Goal: Task Accomplishment & Management: Complete application form

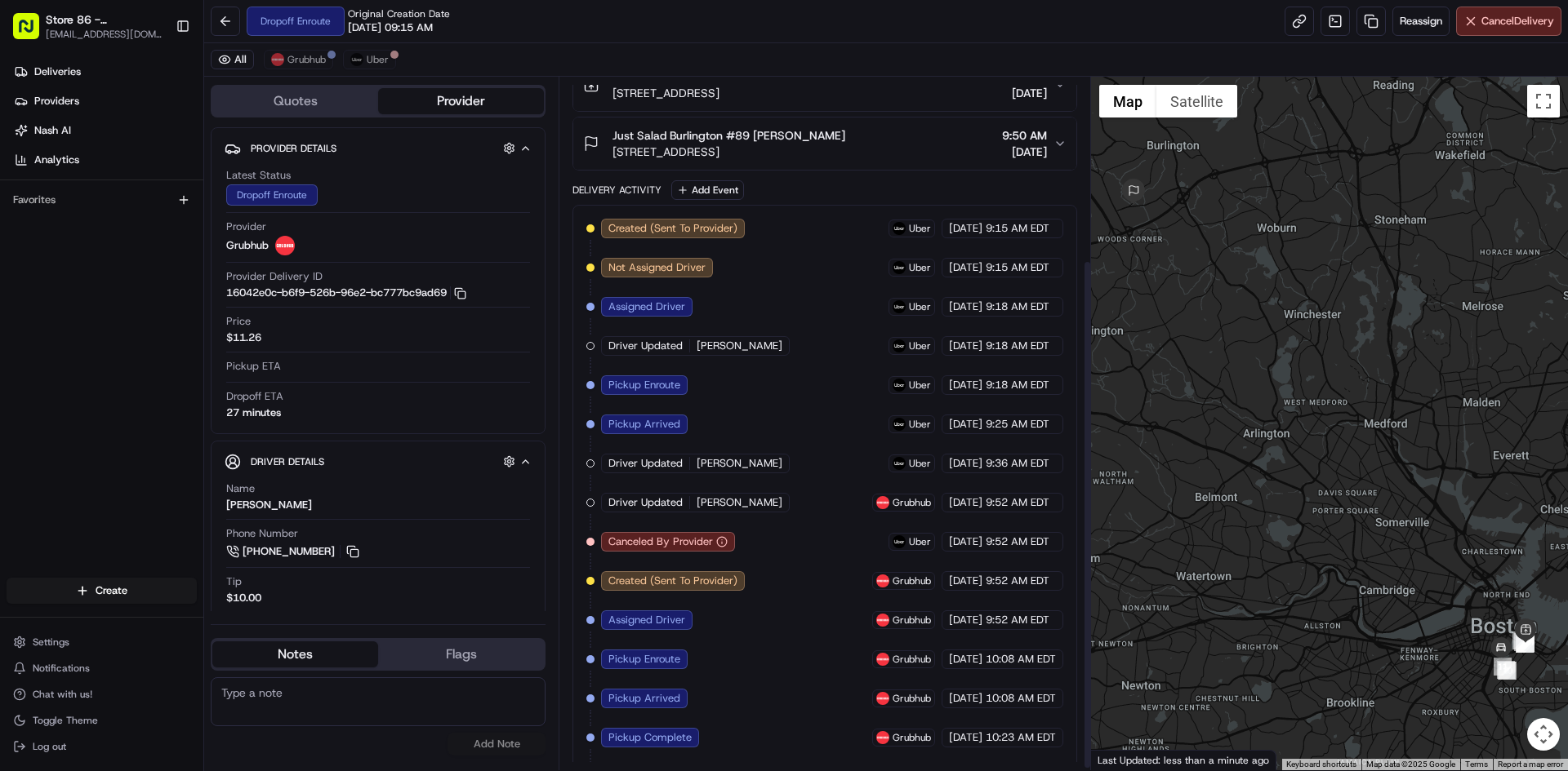
scroll to position [251, 0]
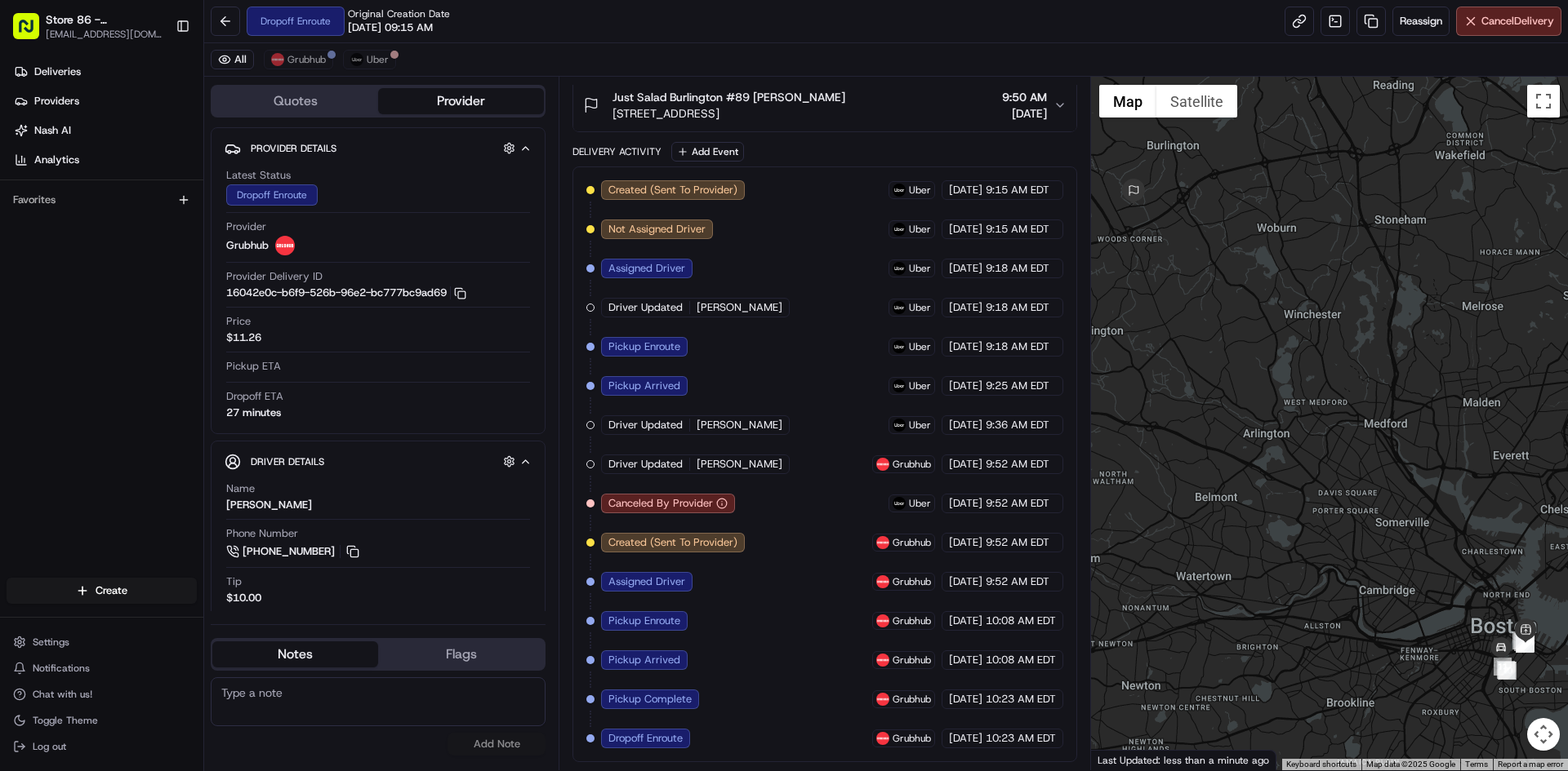
click at [724, 497] on div "Canceled By Provider" at bounding box center [668, 504] width 134 height 20
click at [1522, 20] on span "Cancel Delivery" at bounding box center [1517, 21] width 72 height 14
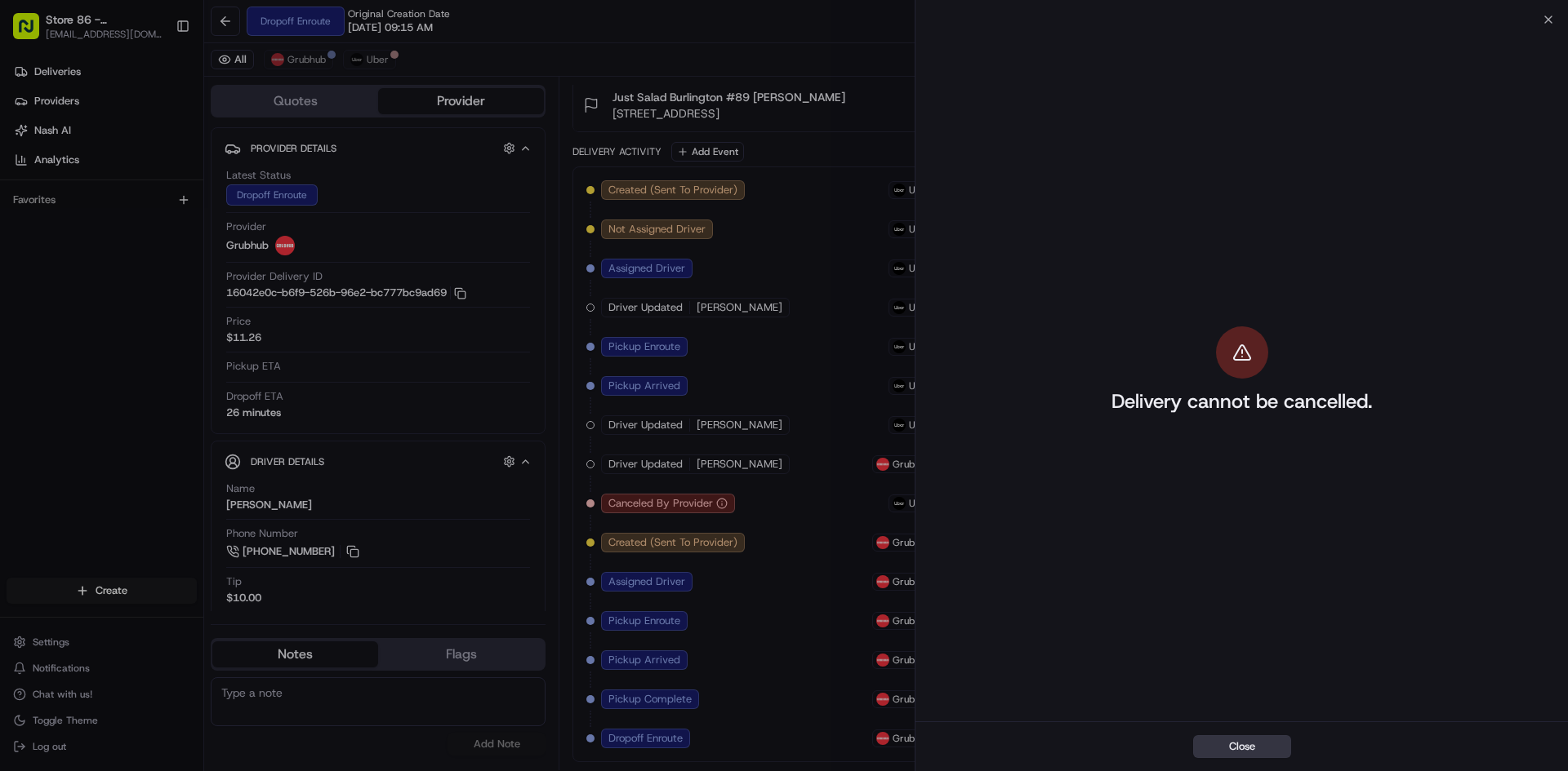
click at [1265, 748] on button "Close" at bounding box center [1241, 747] width 98 height 23
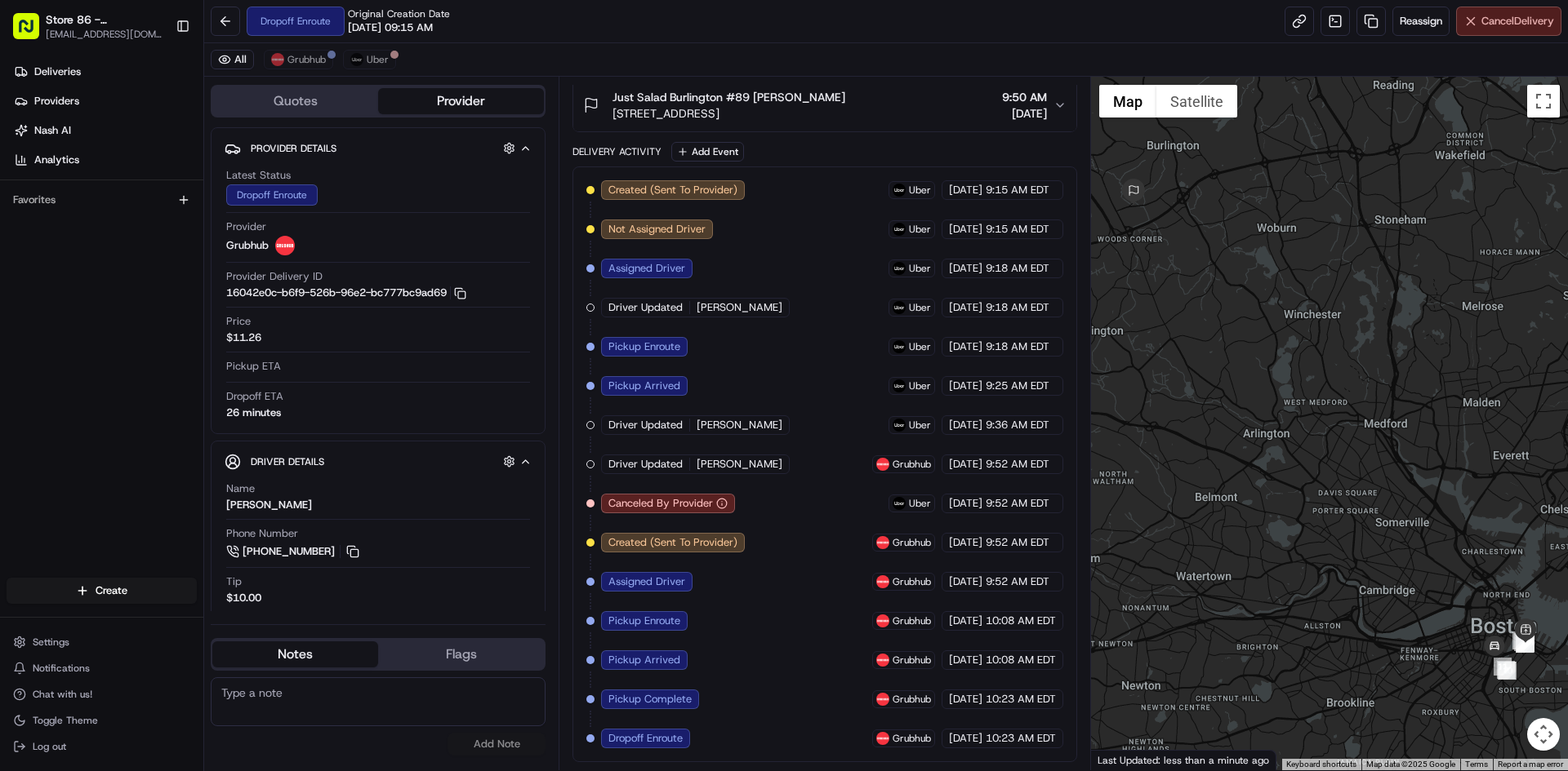
click at [1486, 25] on span "Cancel Delivery" at bounding box center [1517, 21] width 72 height 14
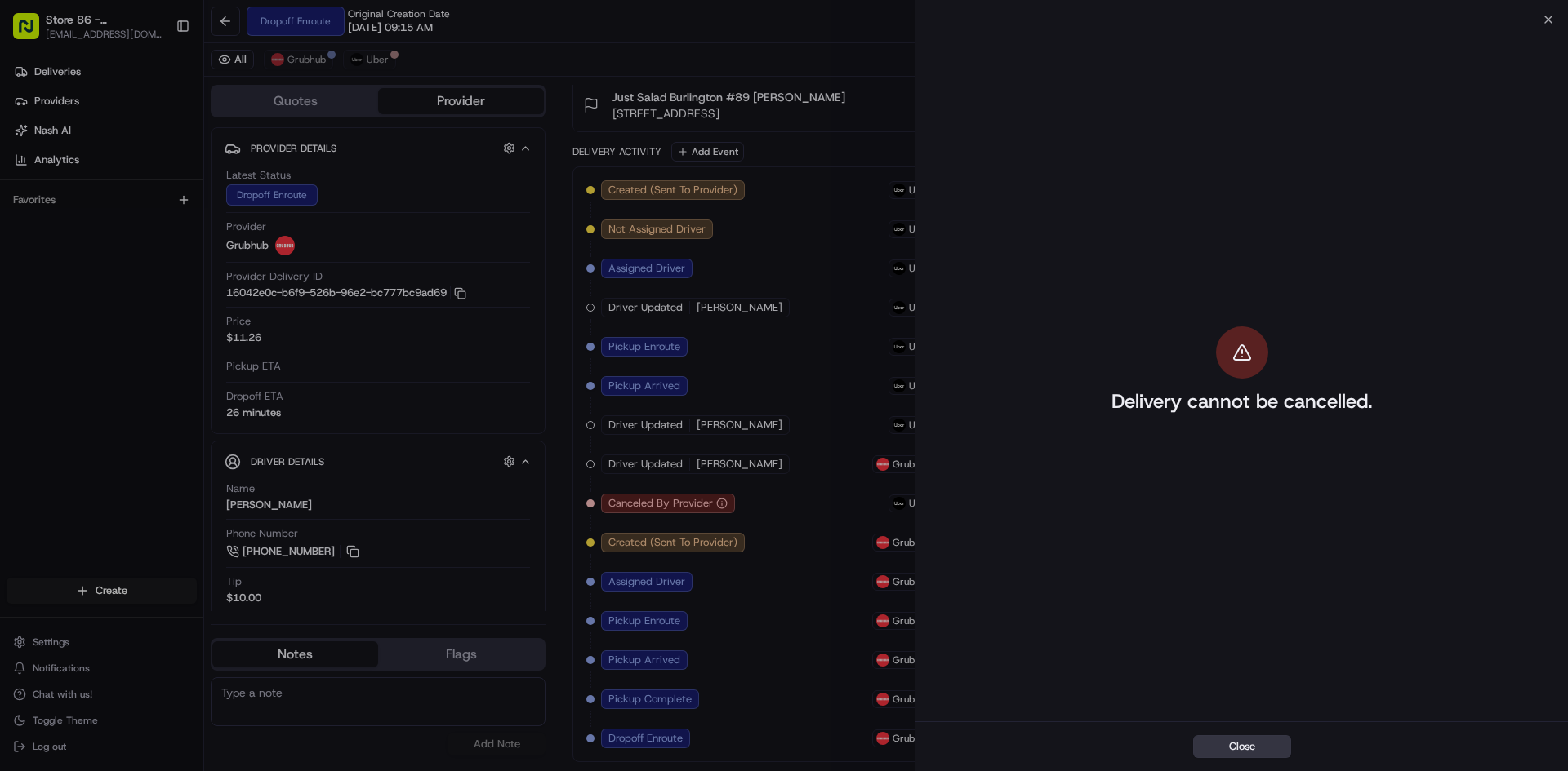
click at [1270, 740] on button "Close" at bounding box center [1241, 747] width 98 height 23
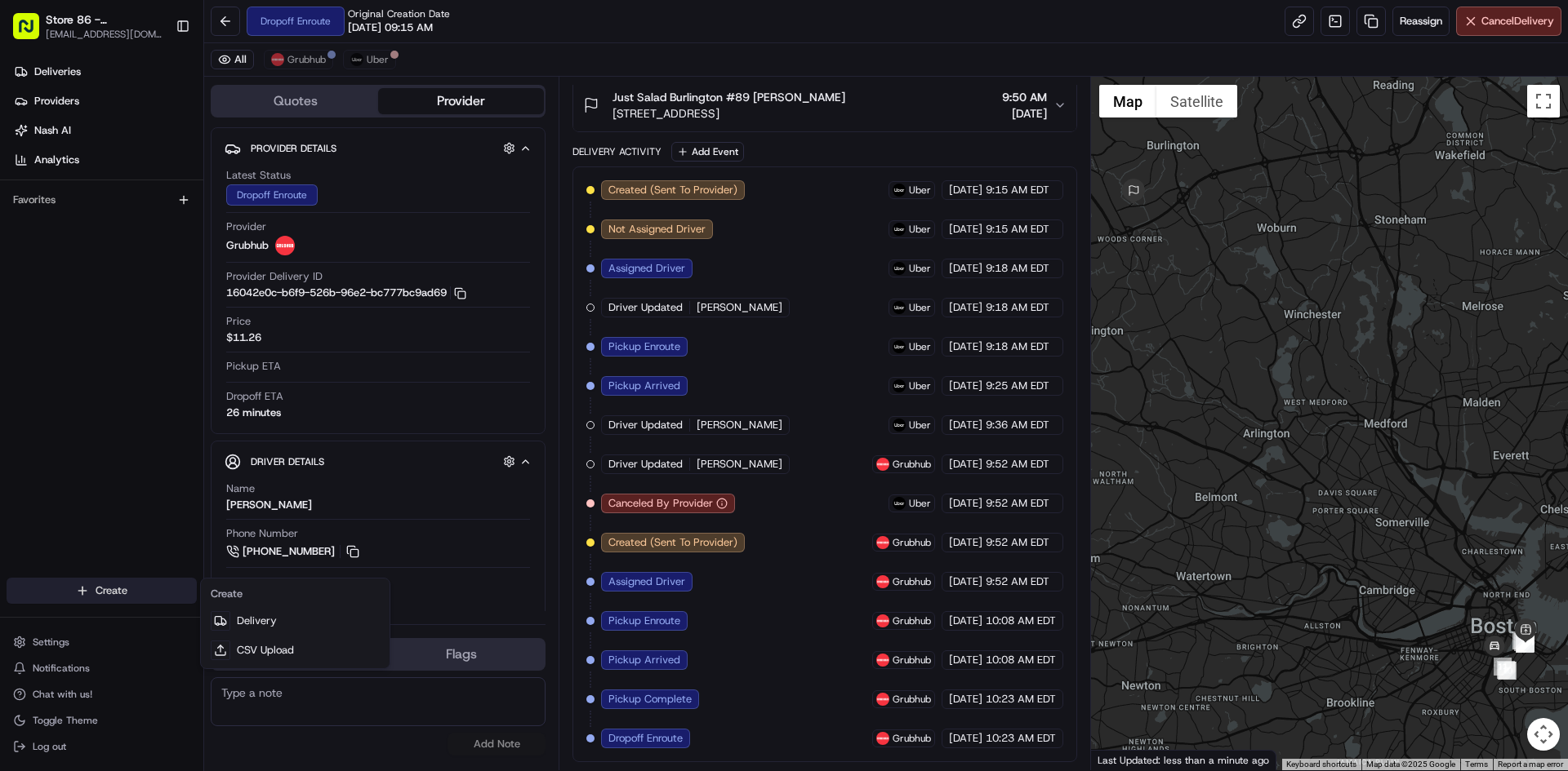
click at [109, 587] on html "Store 86 - Burlington (MA) (Just Salad) 86@justsalad.com Toggle Sidebar Deliver…" at bounding box center [784, 386] width 1568 height 771
click at [345, 620] on link "Delivery" at bounding box center [294, 621] width 182 height 30
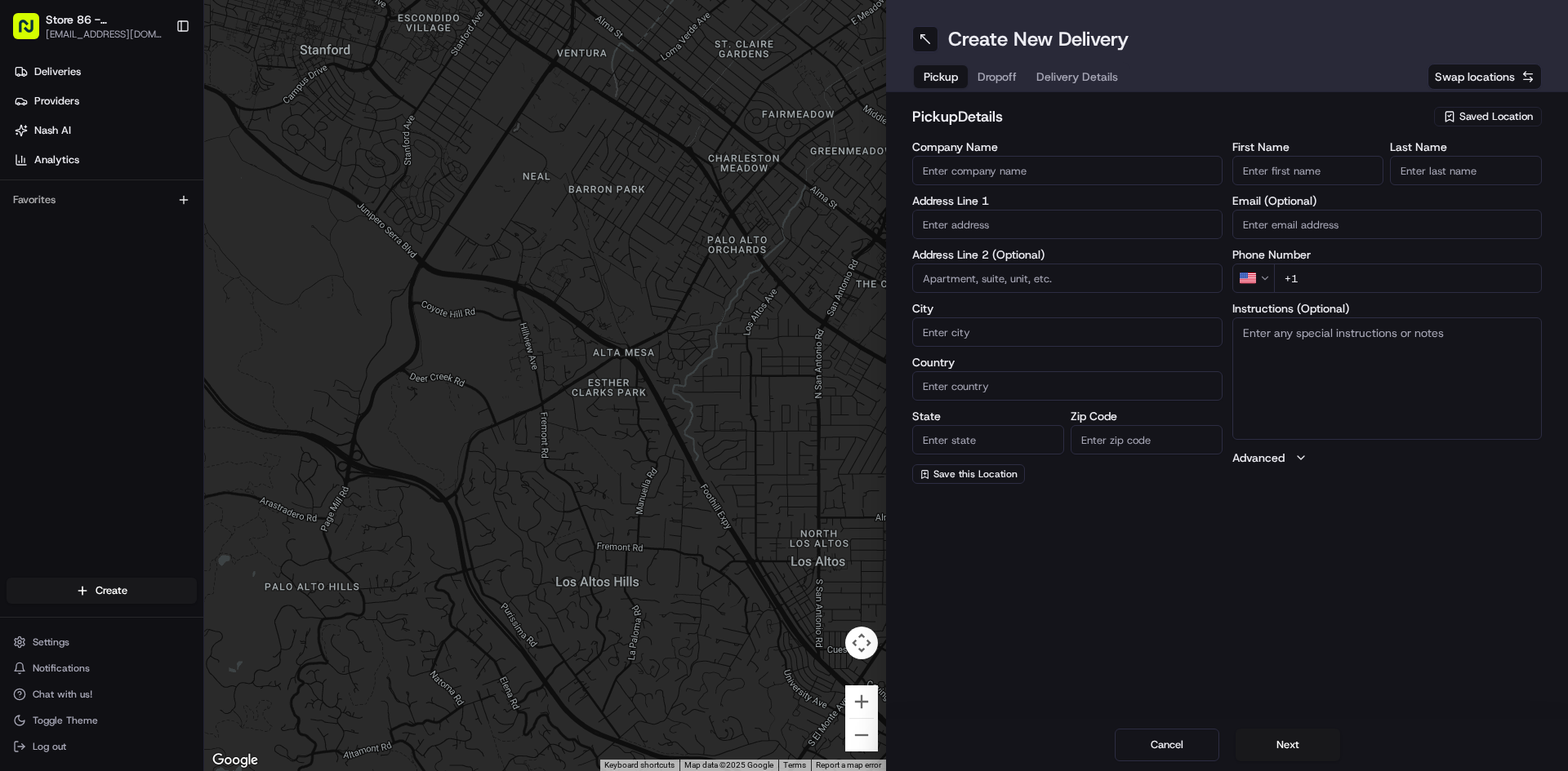
click at [1079, 175] on input "Company Name" at bounding box center [1067, 170] width 311 height 30
type input "just salad seaport"
type input "372 Congress Street"
type input "Boston"
type input "United States"
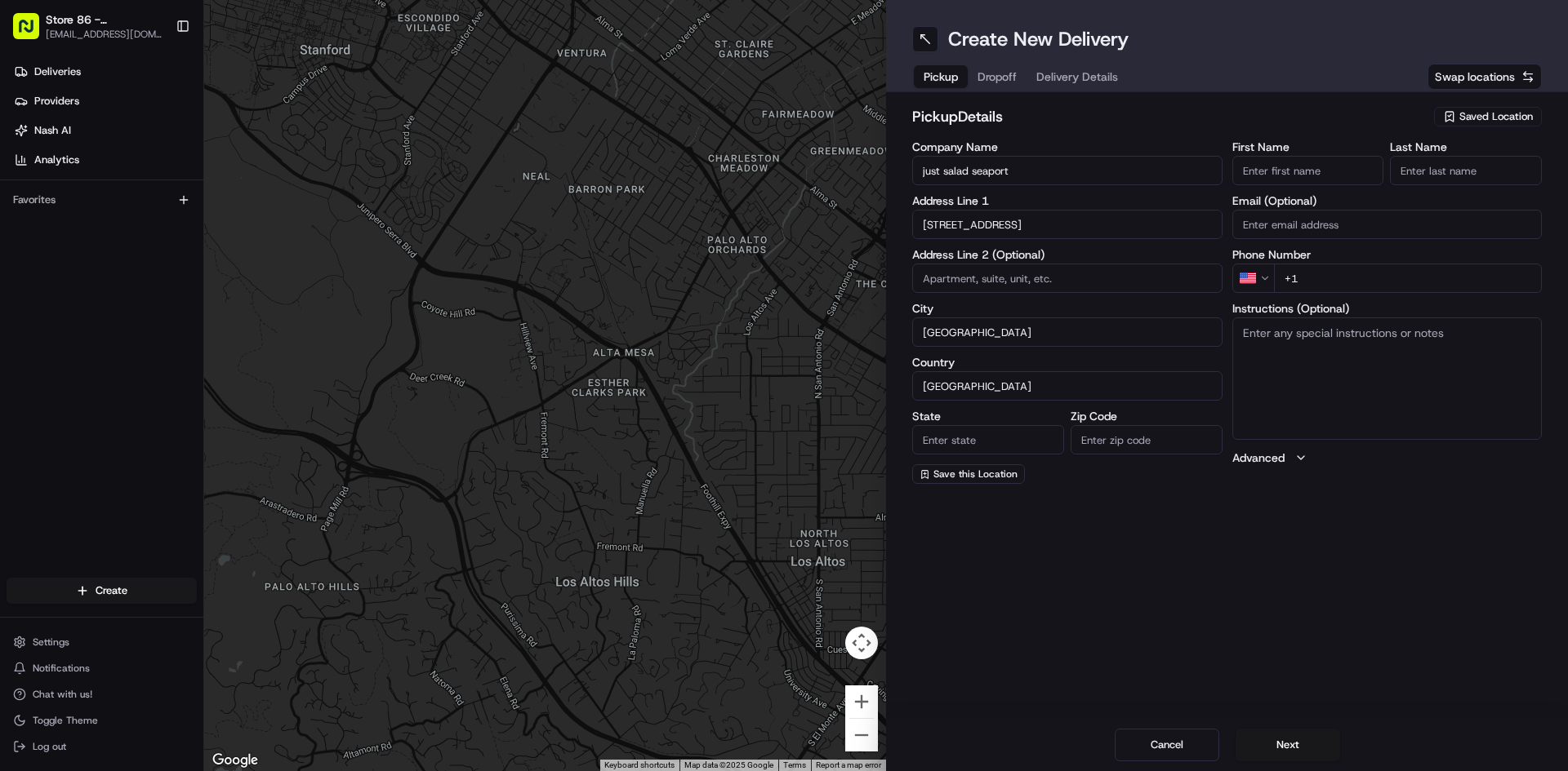
type input "MA"
type input "02210"
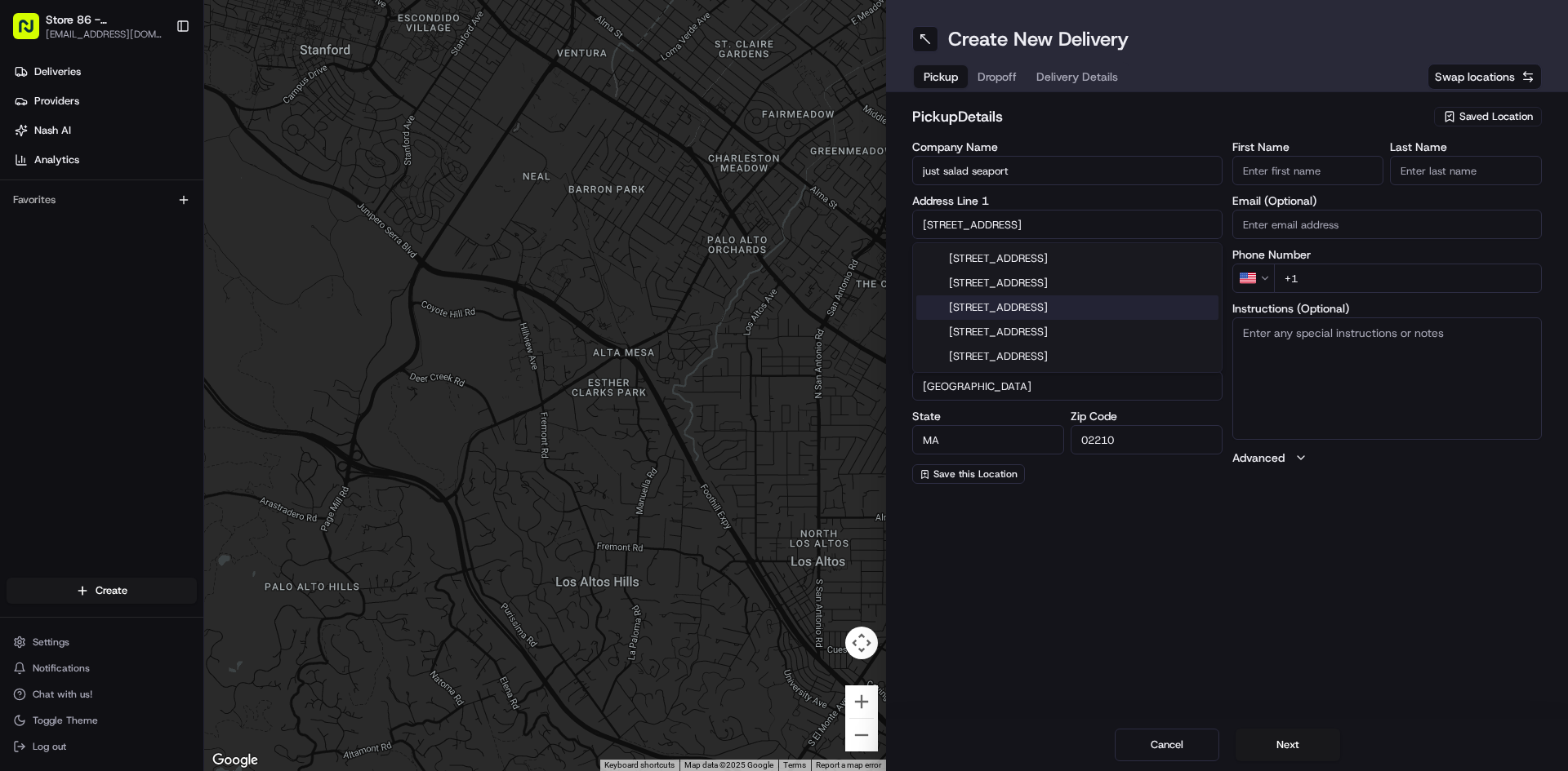
click at [1246, 172] on input "First Name" at bounding box center [1308, 170] width 152 height 30
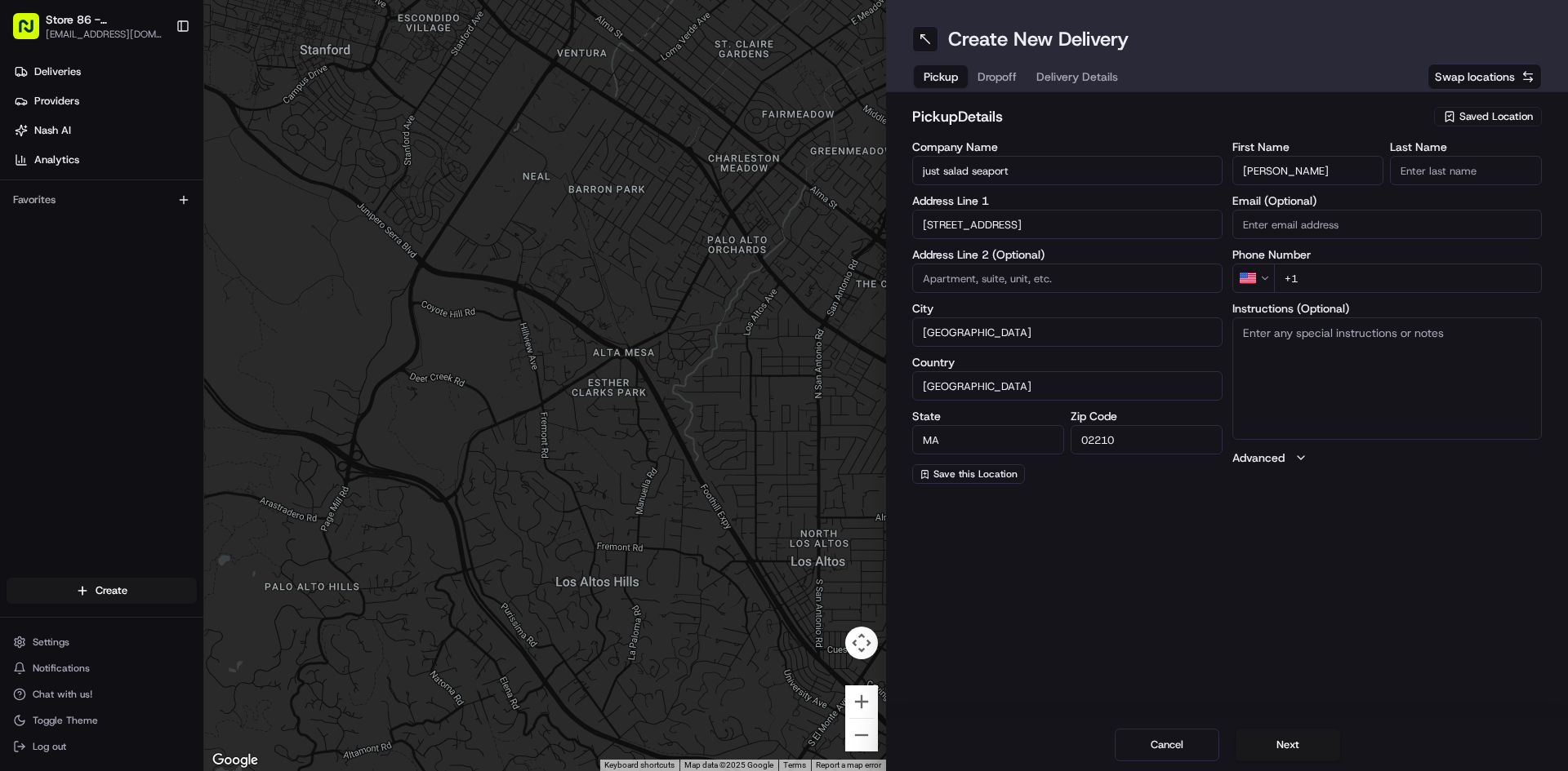
type input "gustavo"
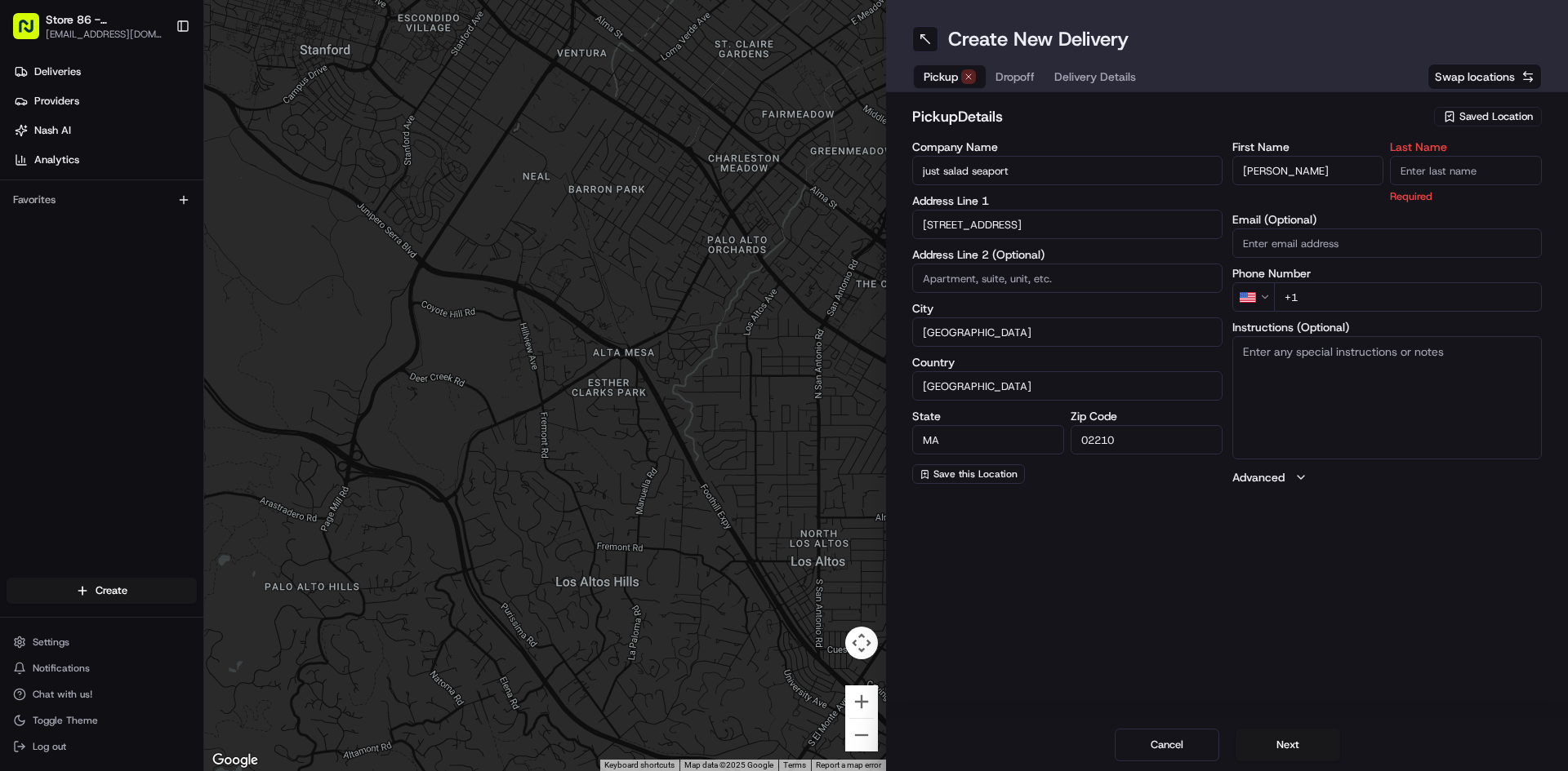
click at [1444, 173] on input "Last Name" at bounding box center [1466, 170] width 152 height 30
type input "monja"
click at [1369, 302] on div "First Name gustavo Last Name monja Required Email (Optional) Phone Number US +1…" at bounding box center [1387, 313] width 311 height 344
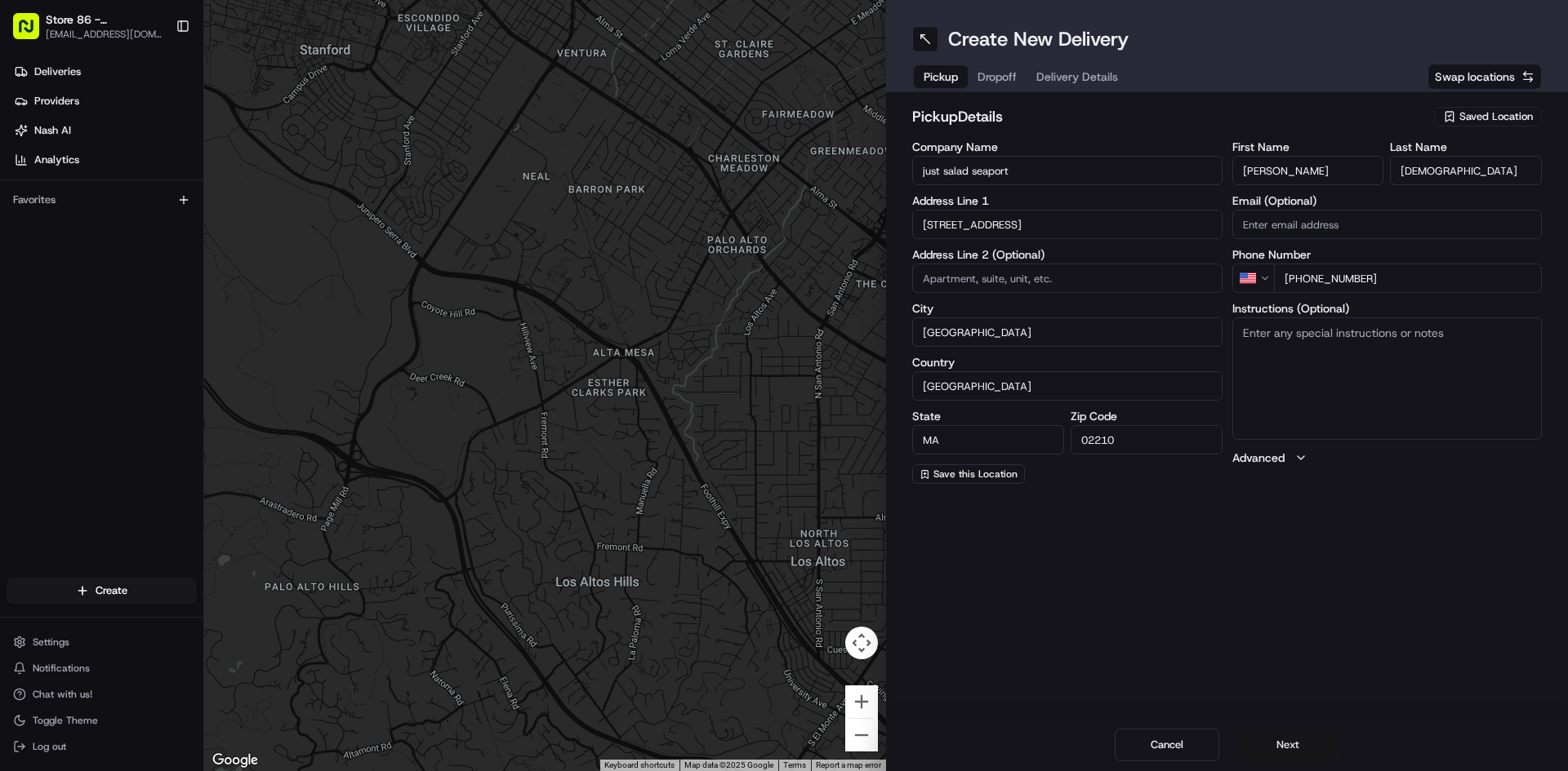
type input "+1 339 242 7212"
click at [1257, 742] on button "Next" at bounding box center [1287, 745] width 105 height 32
click at [967, 173] on input "Company Name" at bounding box center [1067, 170] width 311 height 30
type input "Just Salad Burlington #86"
type input "82 Burlington Mall Road"
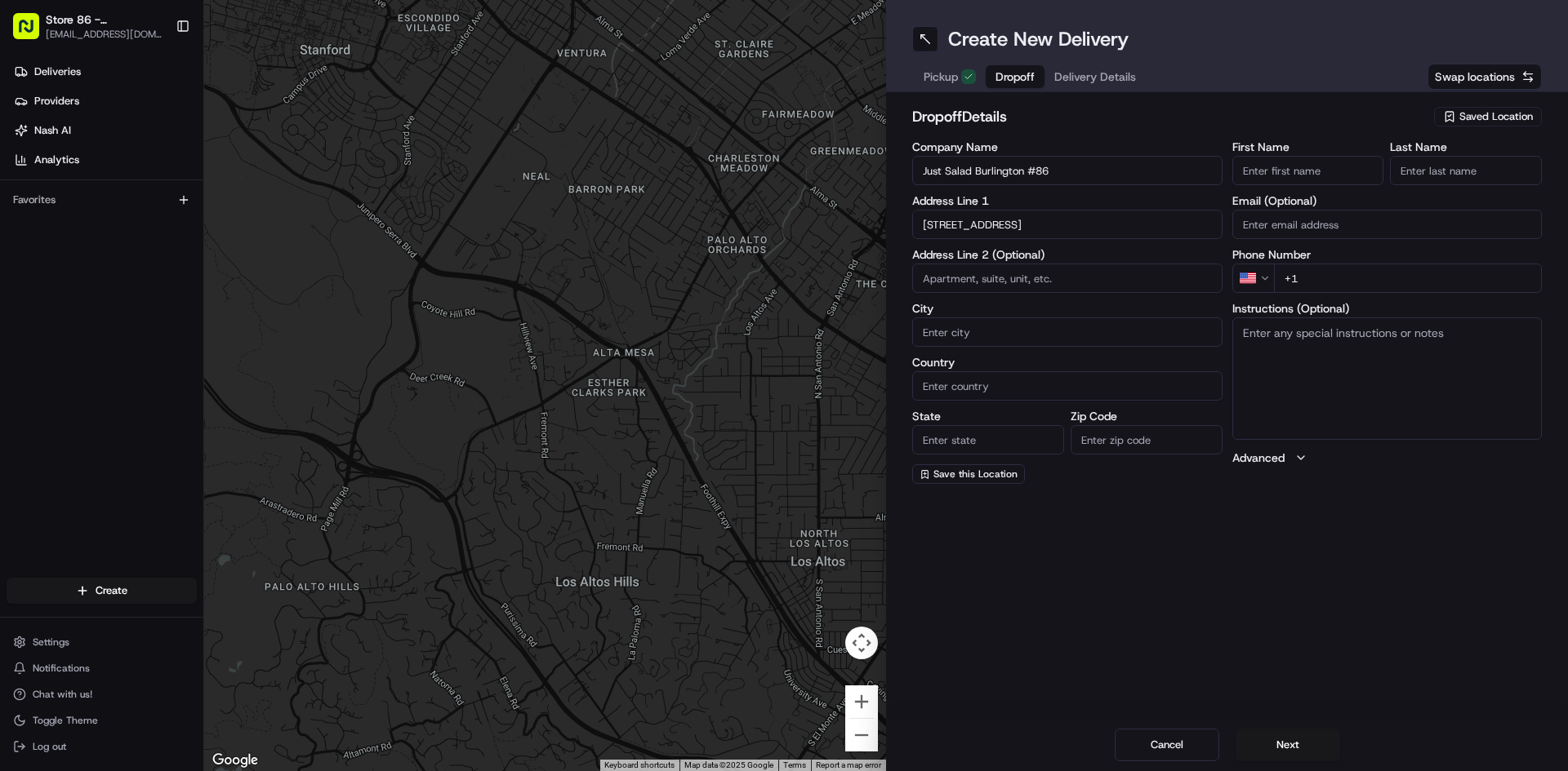
type input "Burlington"
type input "United States"
type input "MA"
type input "01803"
type input "Ruddy"
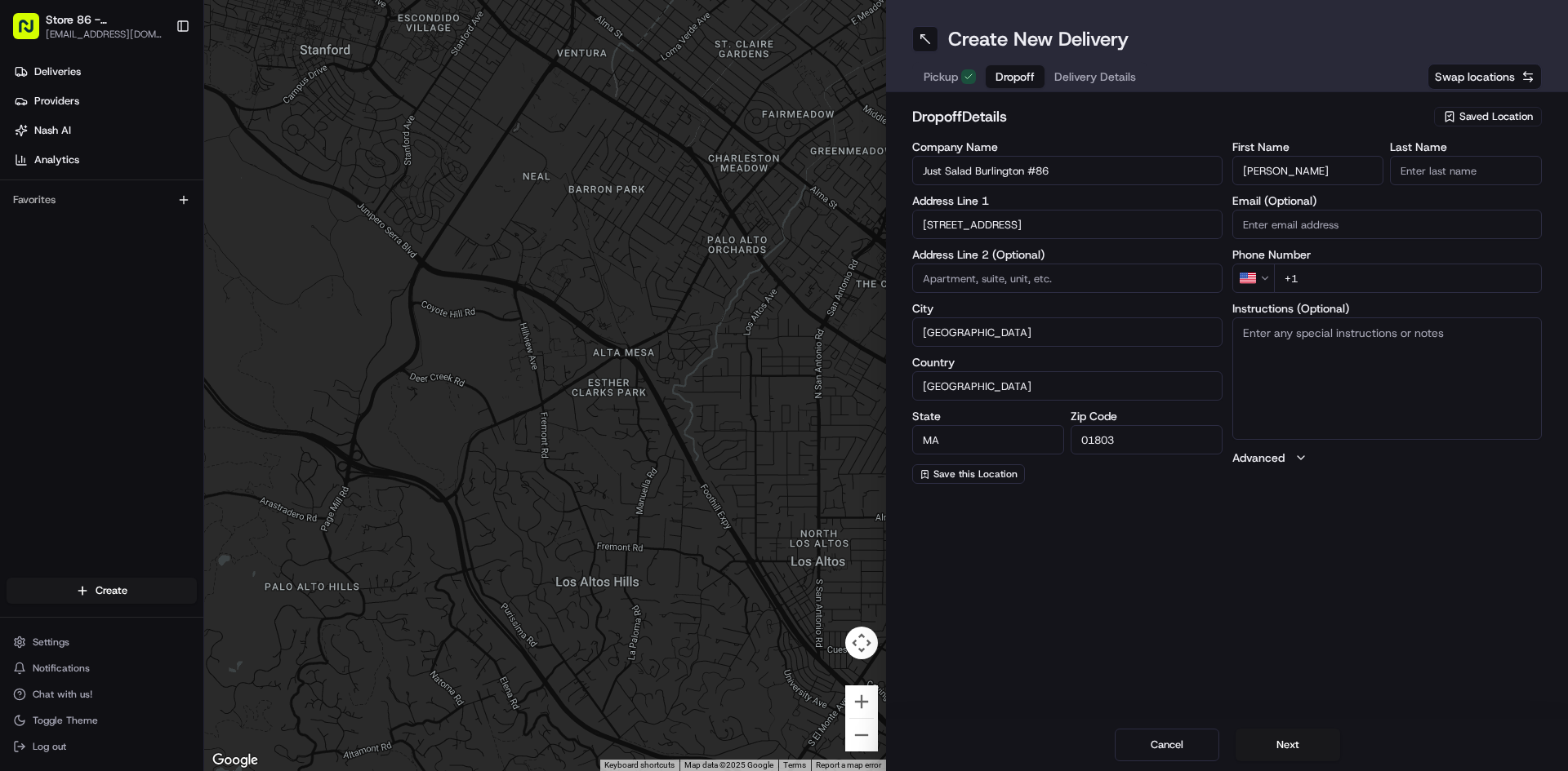
type input "Francisco"
type input "Just Salad Burlington #89"
click at [1453, 173] on input "Francisco" at bounding box center [1466, 170] width 152 height 30
type input "F"
click at [1359, 173] on input "Ruddy" at bounding box center [1308, 170] width 152 height 30
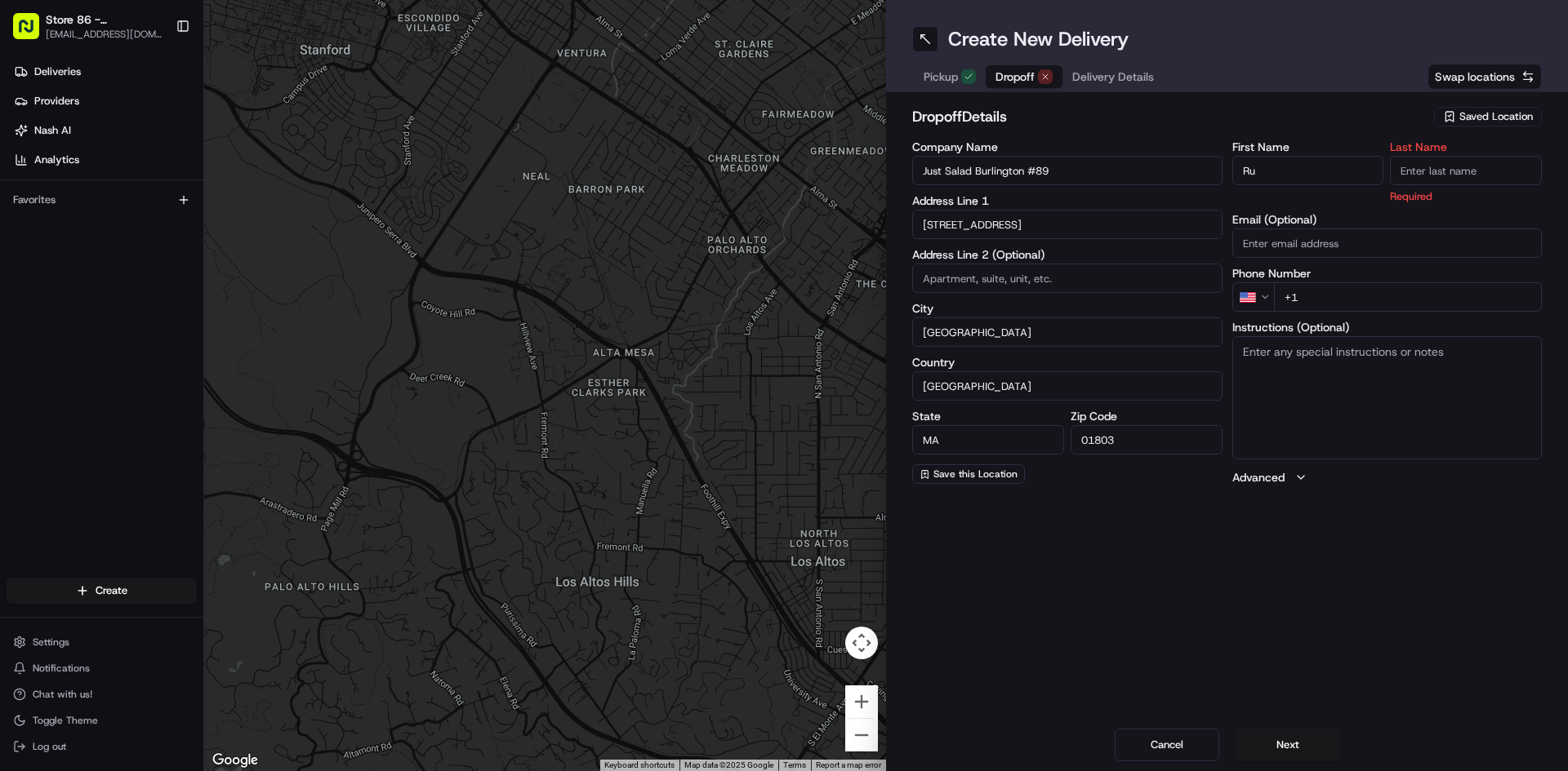
type input "R"
type input "gustavo"
drag, startPoint x: 1503, startPoint y: 173, endPoint x: 1510, endPoint y: 167, distance: 9.2
click at [1503, 173] on input "Last Name" at bounding box center [1466, 170] width 152 height 30
type input "monja"
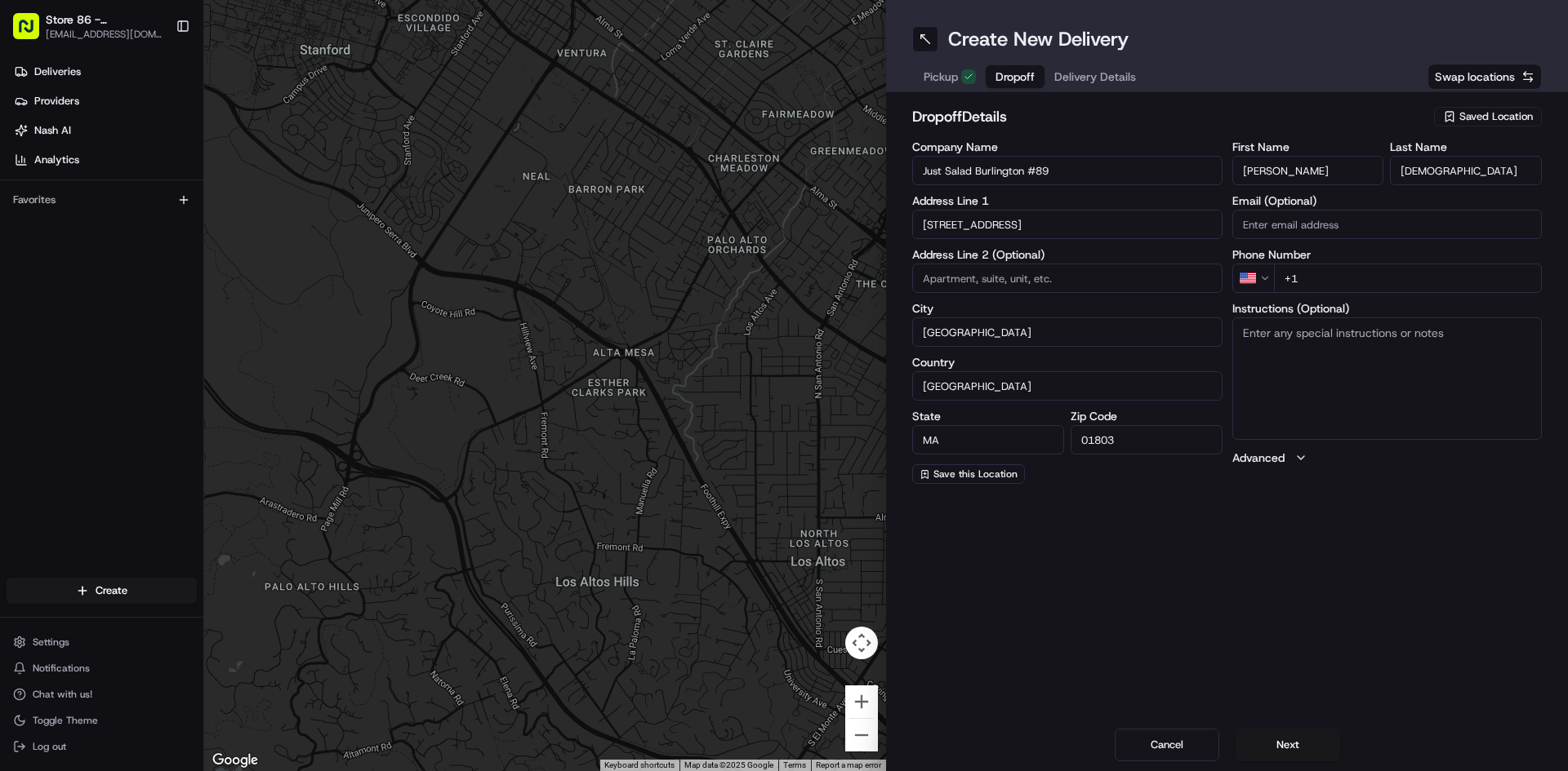
click at [1389, 301] on div "First Name gustavo Last Name monja Email (Optional) Phone Number US +1 Instruct…" at bounding box center [1387, 312] width 311 height 343
type input "+1 339 242 7212"
click at [1310, 761] on div "Cancel Next" at bounding box center [1227, 745] width 682 height 52
click at [1307, 738] on button "Next" at bounding box center [1287, 745] width 105 height 32
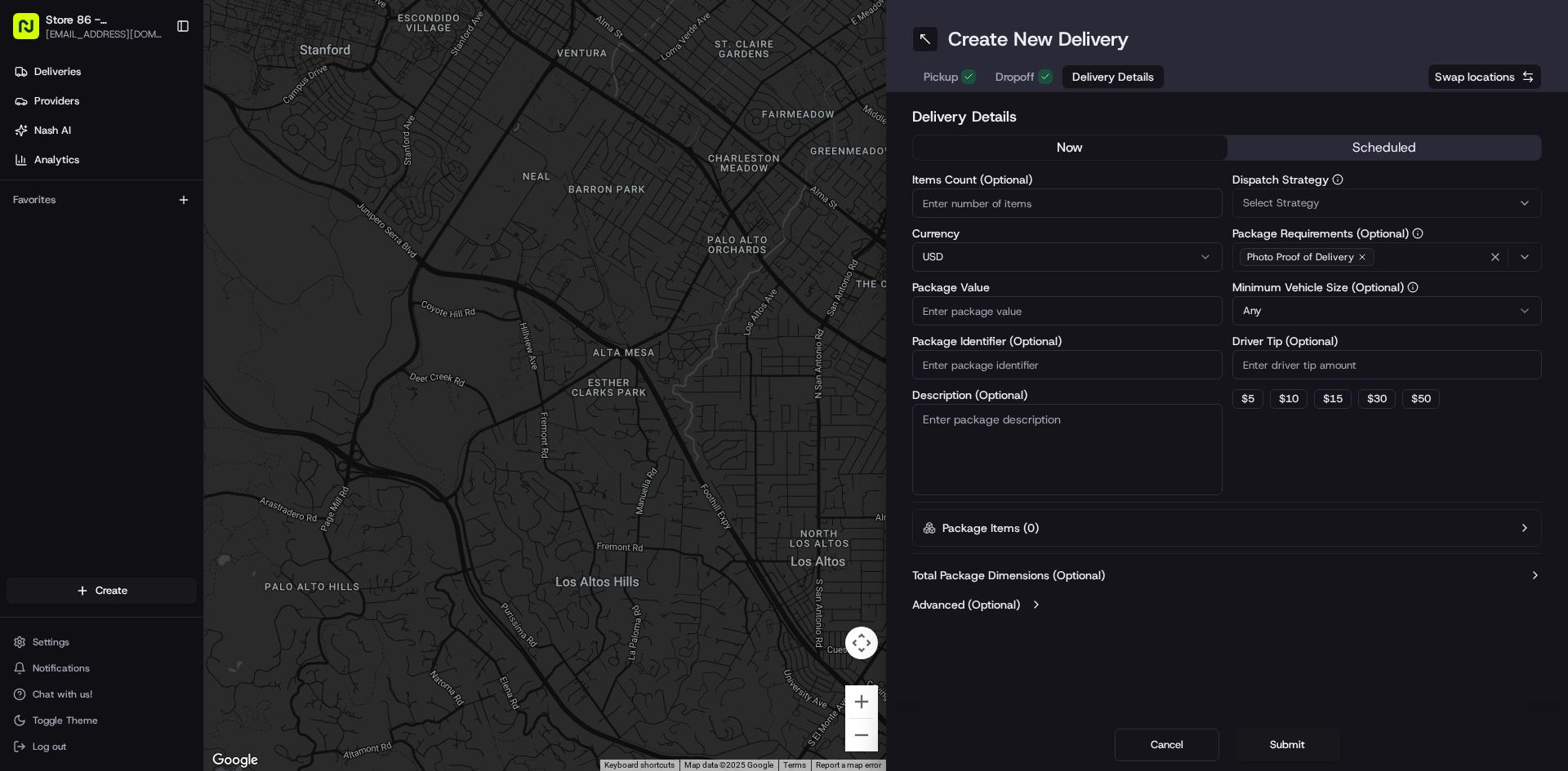
click at [1032, 181] on label "Items Count (Optional)" at bounding box center [1067, 179] width 311 height 12
click at [1032, 189] on input "Items Count (Optional)" at bounding box center [1067, 203] width 311 height 30
type input "10"
click at [1029, 313] on input "Package Value" at bounding box center [1067, 310] width 311 height 30
type input "12"
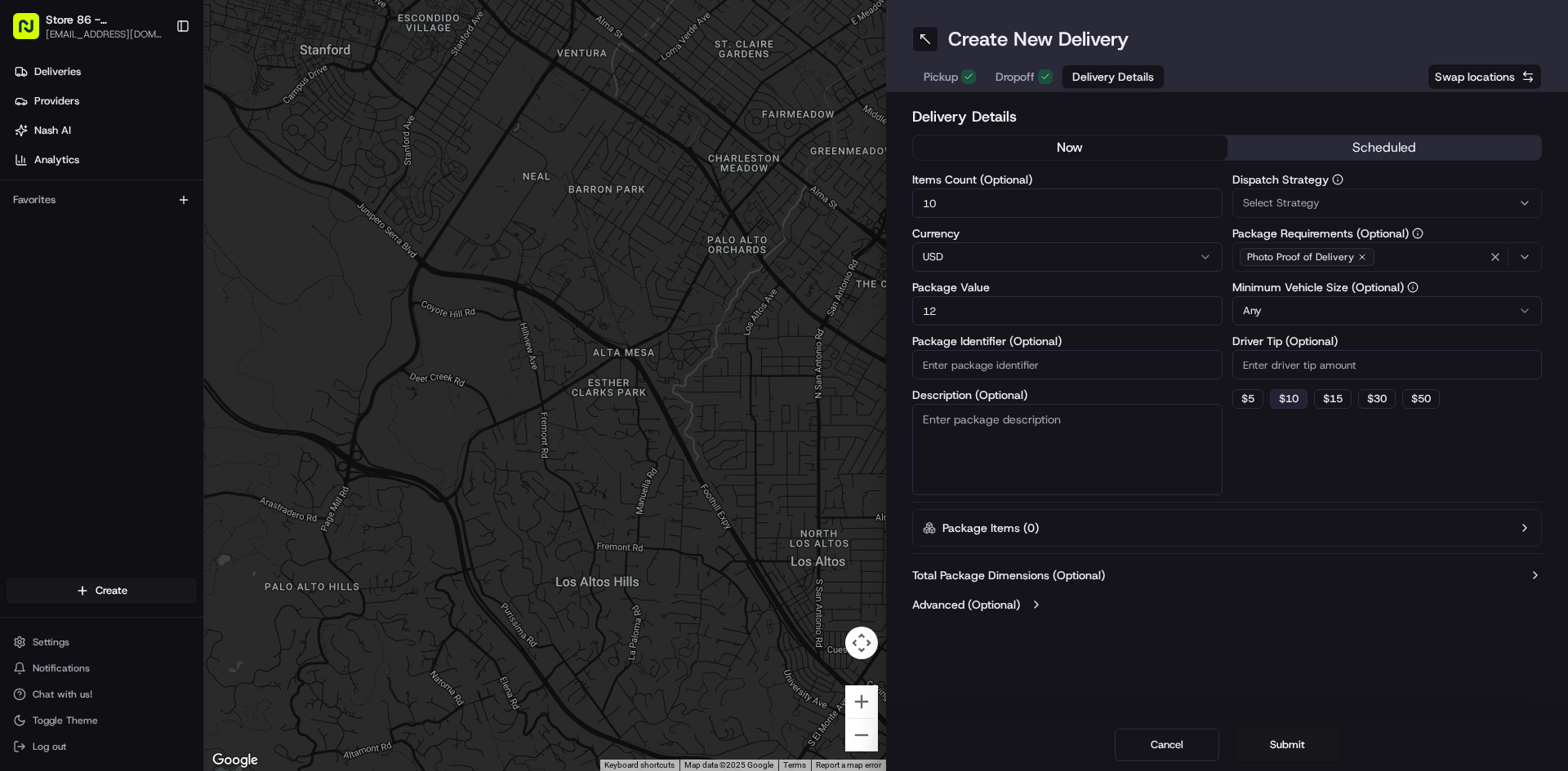
click at [1285, 398] on button "$ 10" at bounding box center [1289, 399] width 38 height 20
type input "10"
click at [1281, 741] on button "Submit" at bounding box center [1287, 745] width 105 height 32
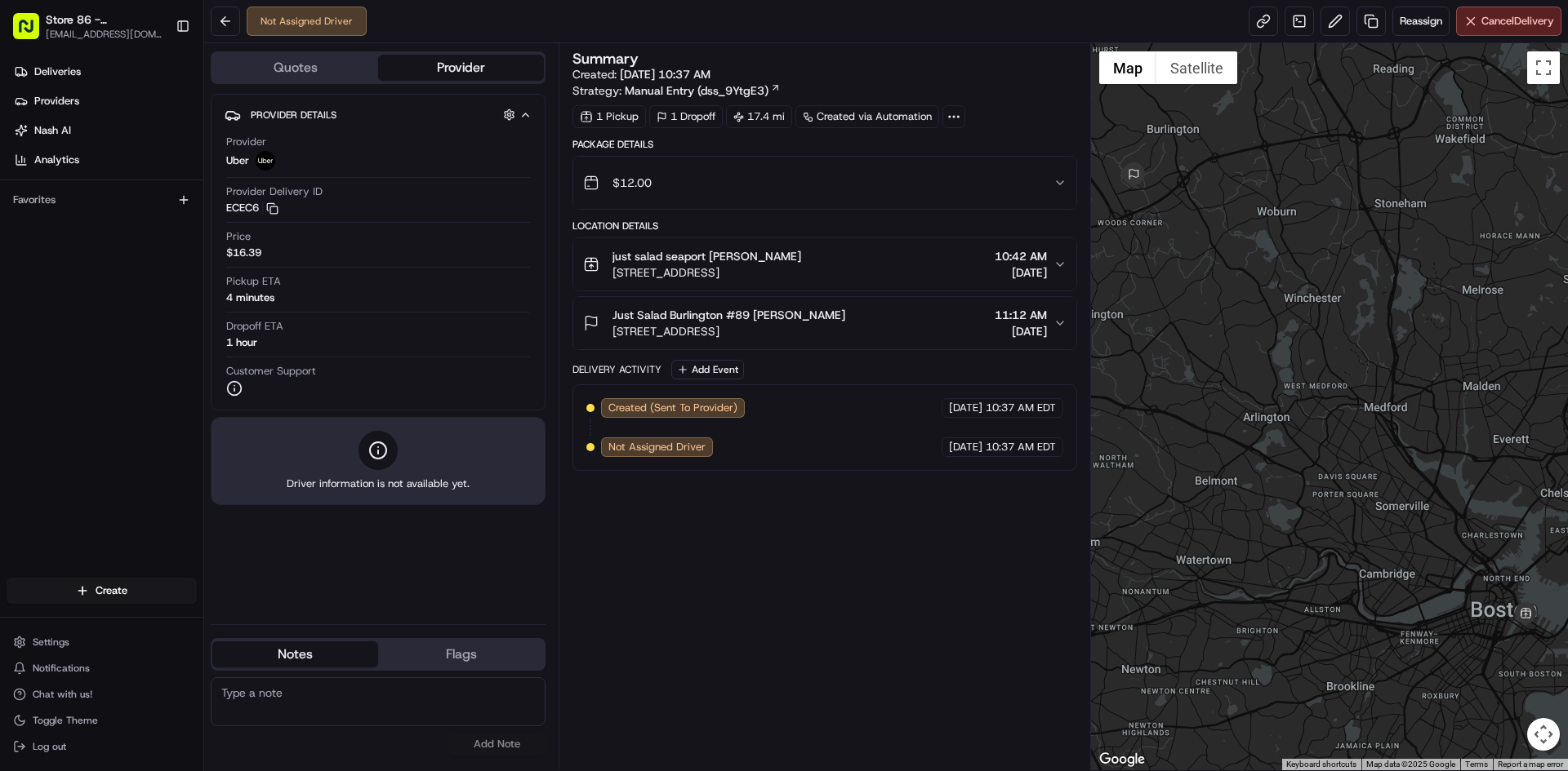
click at [490, 444] on div "Driver information is not available yet." at bounding box center [378, 461] width 335 height 89
click at [381, 457] on icon at bounding box center [378, 451] width 20 height 20
drag, startPoint x: 409, startPoint y: 548, endPoint x: 423, endPoint y: 598, distance: 51.9
click at [422, 589] on div "Provider Details Hidden ( 2 ) Provider Uber Provider Delivery ID ECEC6 Copy del…" at bounding box center [378, 352] width 335 height 517
click at [439, 646] on button "Flags" at bounding box center [460, 654] width 166 height 26
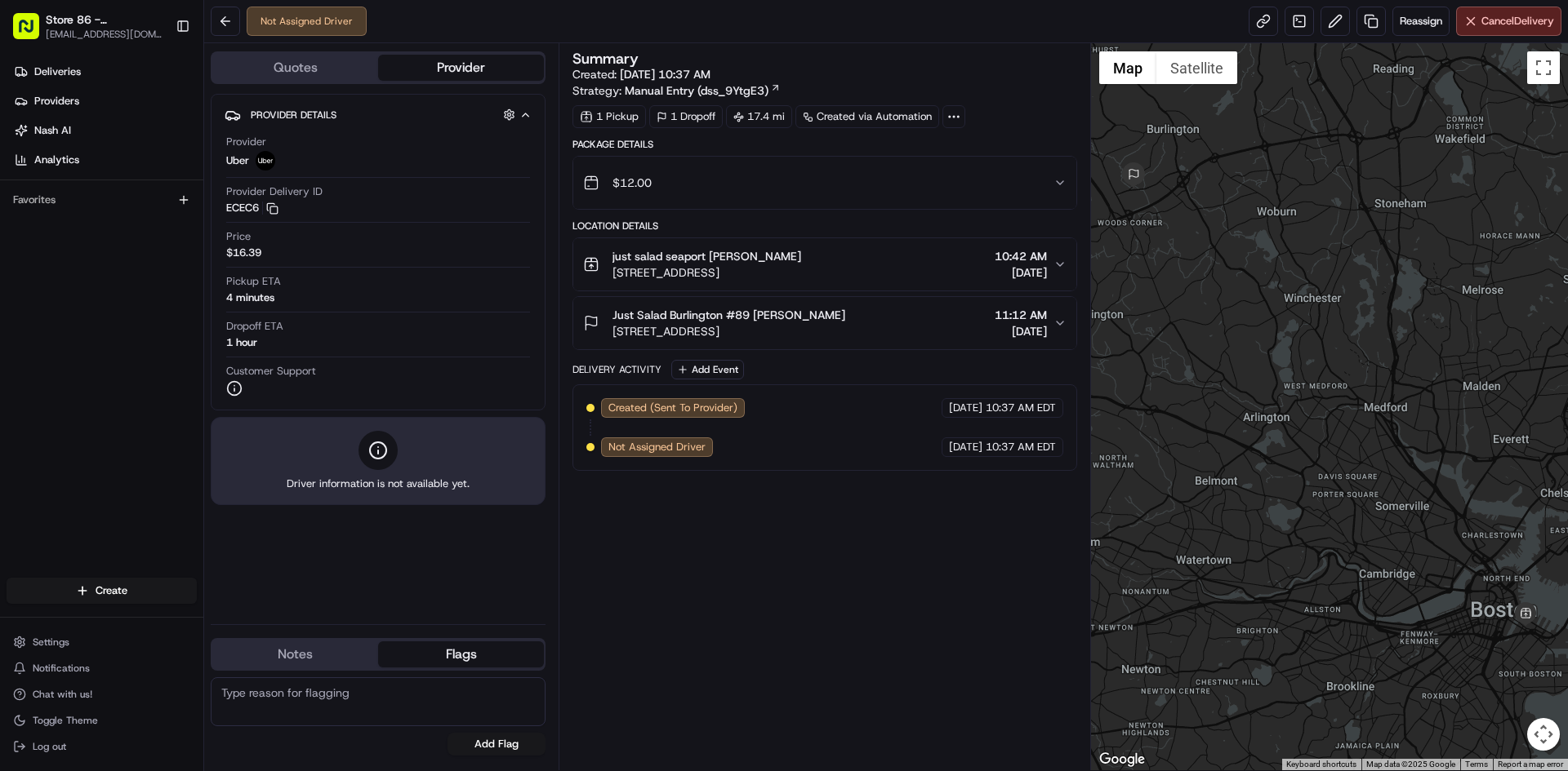
click at [452, 638] on div "Quotes Provider Provider Details Hidden ( 2 ) Provider Uber Provider Delivery I…" at bounding box center [381, 406] width 354 height 727
click at [441, 648] on button "Flags" at bounding box center [460, 654] width 166 height 26
click at [344, 646] on button "Notes" at bounding box center [294, 654] width 166 height 26
click at [1519, 17] on span "Cancel Delivery" at bounding box center [1517, 21] width 72 height 14
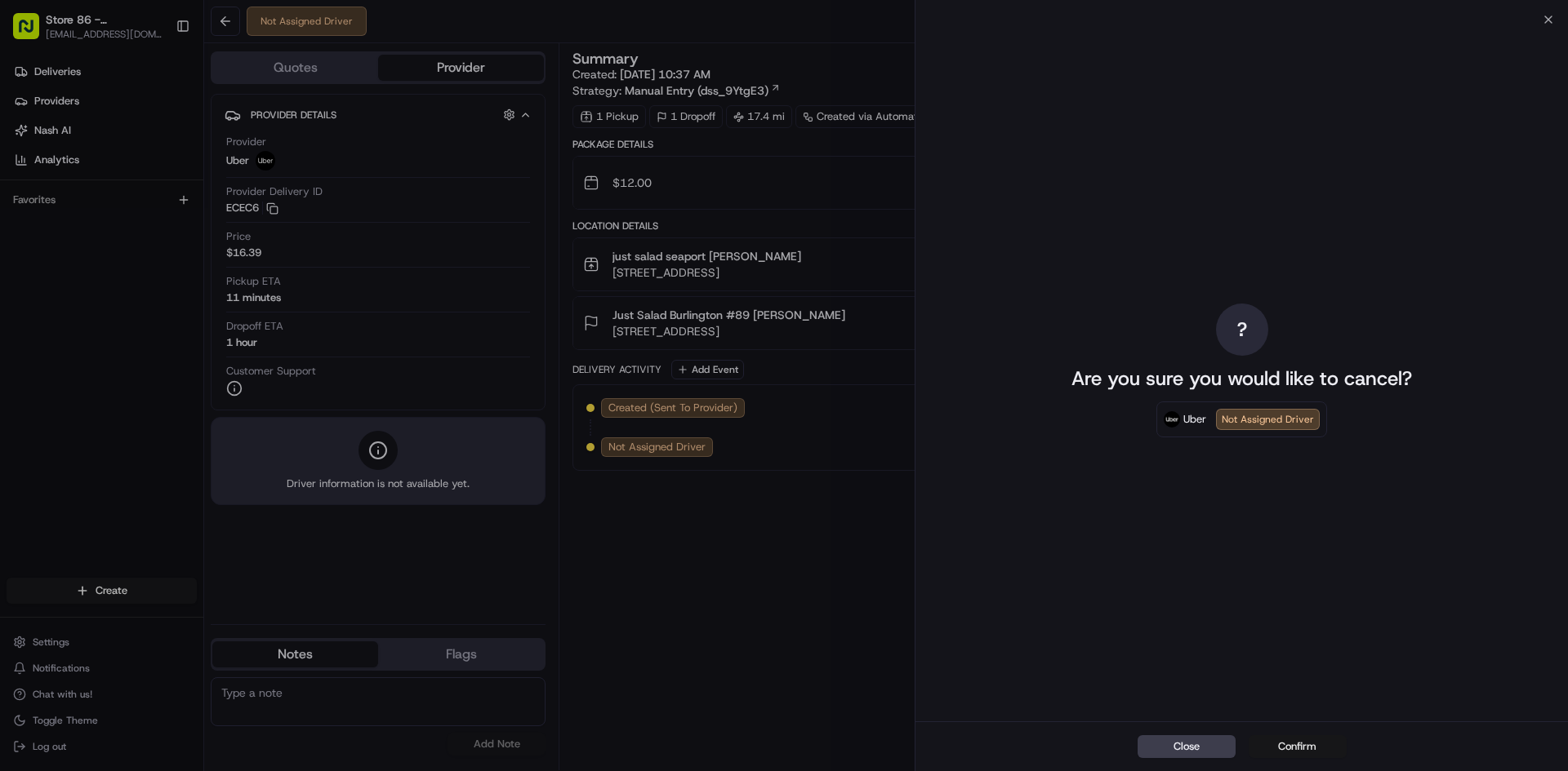
click at [1263, 741] on button "Confirm" at bounding box center [1297, 747] width 98 height 23
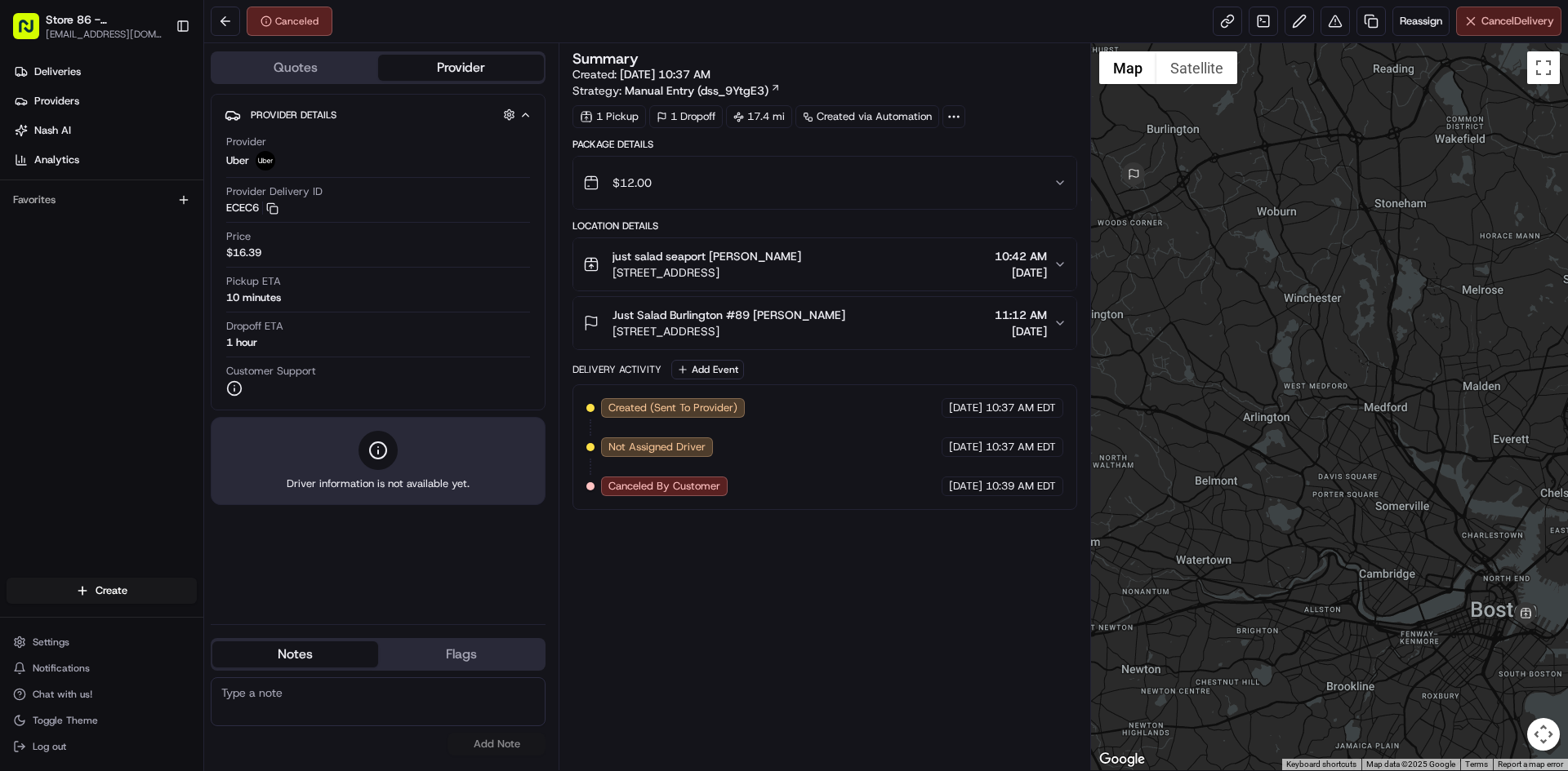
click at [1487, 35] on button "Cancel Delivery" at bounding box center [1509, 21] width 106 height 30
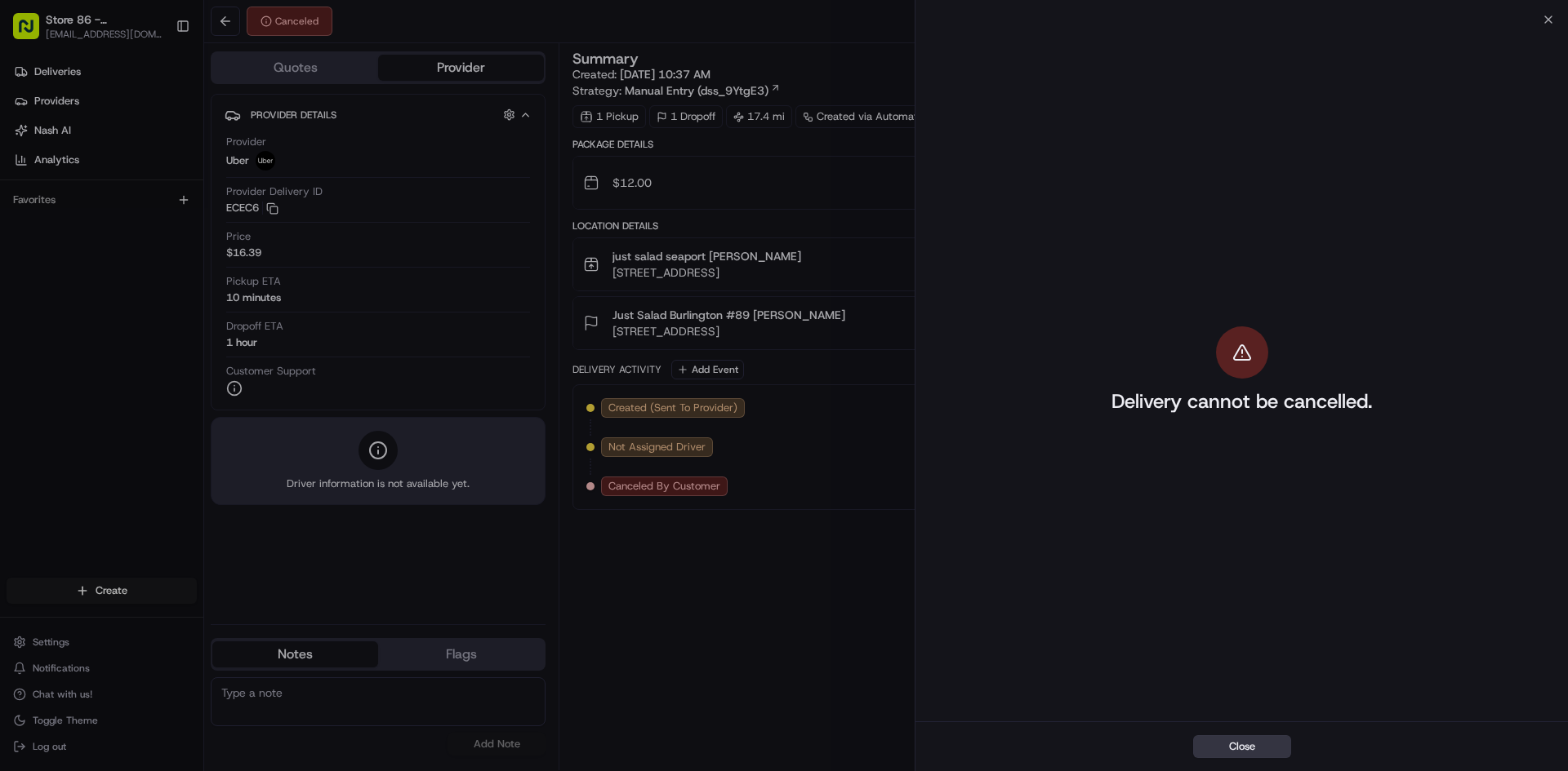
click at [1234, 750] on button "Close" at bounding box center [1241, 747] width 98 height 23
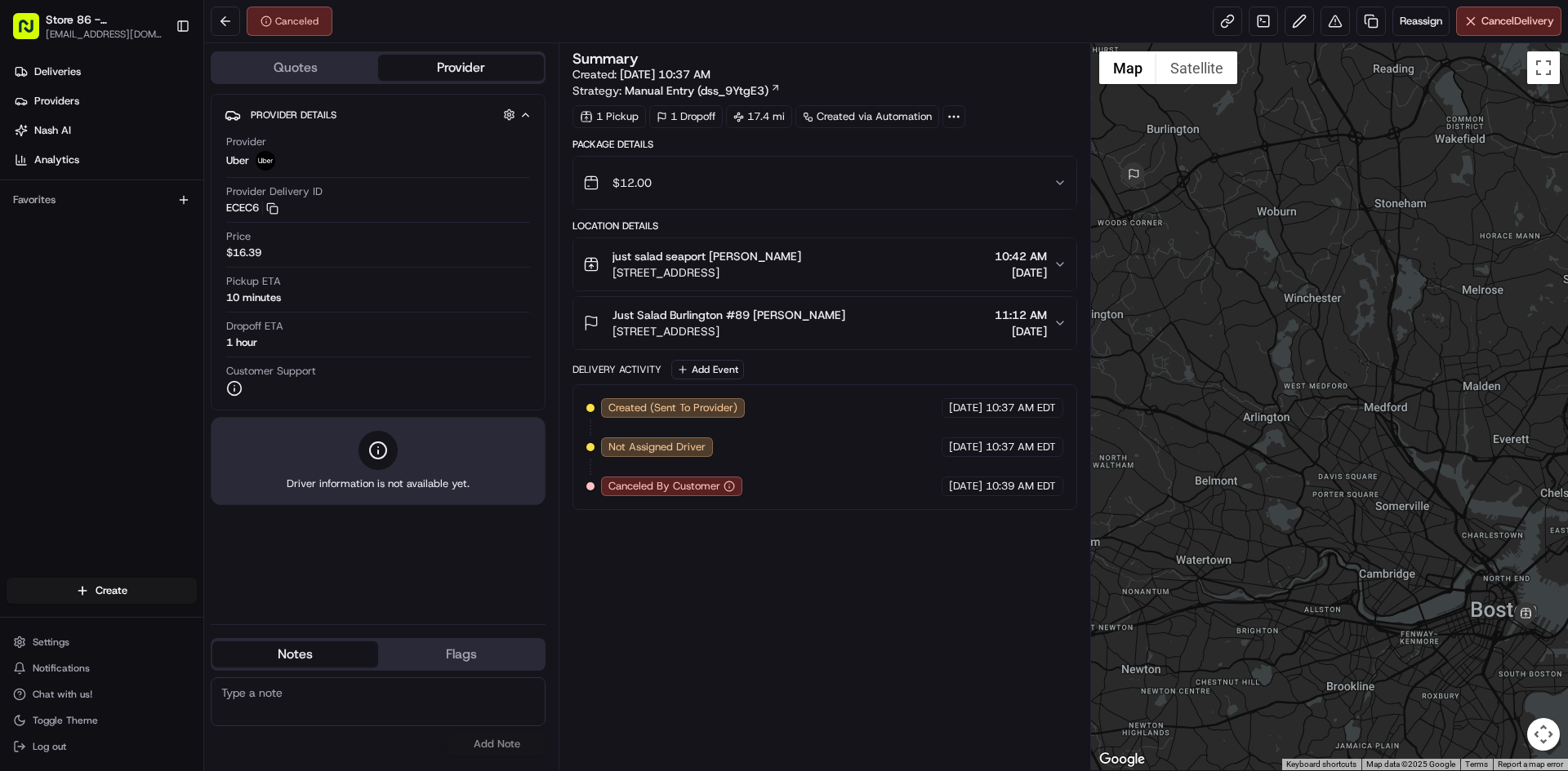
click at [307, 14] on div "Canceled" at bounding box center [290, 21] width 86 height 30
click at [310, 27] on div "Canceled" at bounding box center [290, 21] width 86 height 30
click at [1510, 21] on span "Cancel Delivery" at bounding box center [1517, 21] width 72 height 14
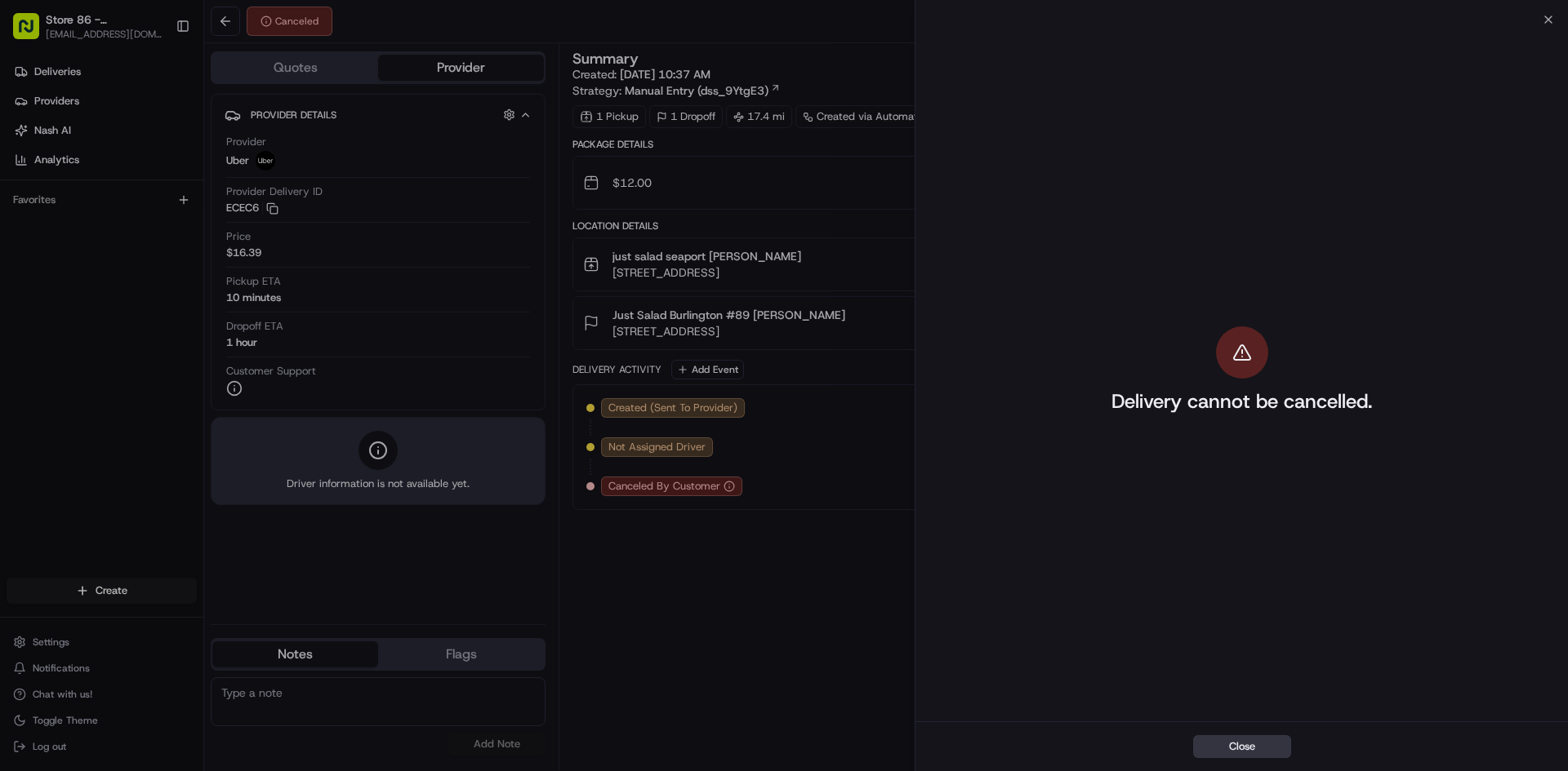
click at [1231, 744] on button "Close" at bounding box center [1241, 747] width 98 height 23
